Goal: Task Accomplishment & Management: Use online tool/utility

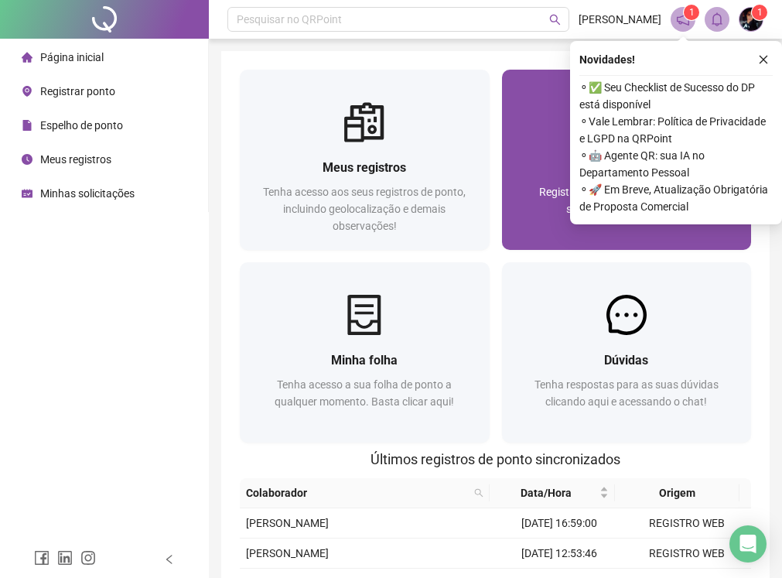
click at [546, 214] on div "Registre sua presença com rapidez e segurança clicando aqui!" at bounding box center [627, 208] width 213 height 51
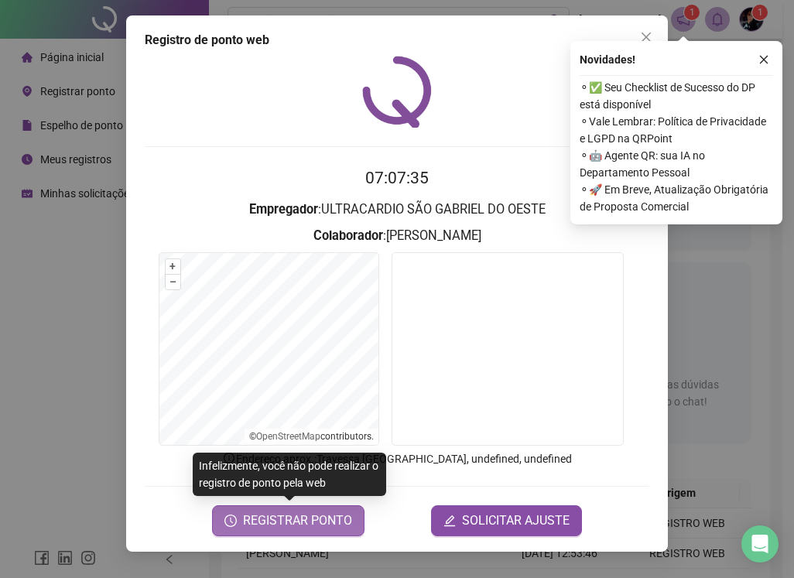
click at [323, 526] on span "REGISTRAR PONTO" at bounding box center [297, 520] width 109 height 19
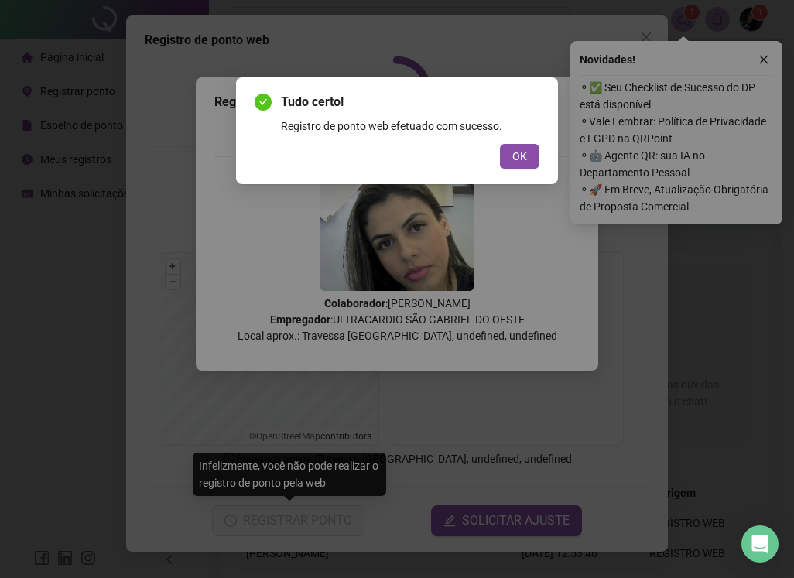
click at [513, 159] on button "OK" at bounding box center [519, 156] width 39 height 25
